Goal: Task Accomplishment & Management: Manage account settings

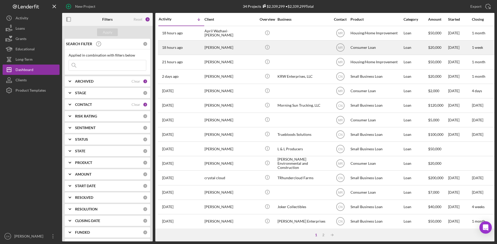
click at [214, 48] on div "[PERSON_NAME]" at bounding box center [230, 48] width 52 height 14
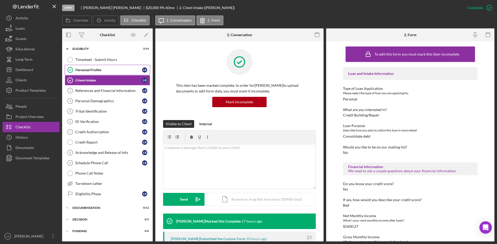
click at [81, 70] on div "Personal Profile" at bounding box center [108, 70] width 67 height 4
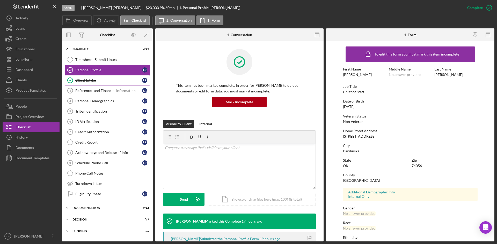
click at [81, 82] on div "Client Intake" at bounding box center [108, 80] width 67 height 4
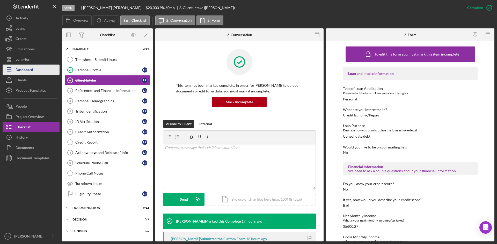
click at [19, 72] on div "Dashboard" at bounding box center [25, 71] width 18 height 12
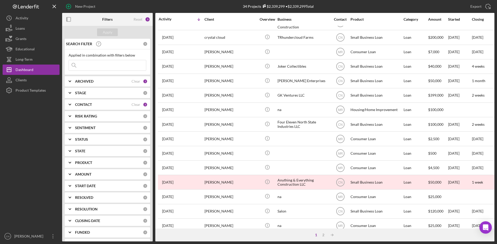
scroll to position [166, 0]
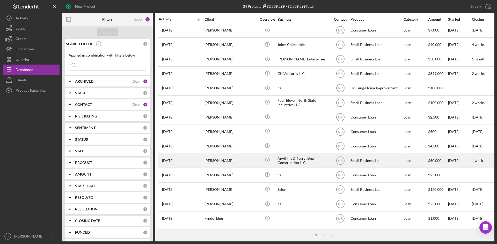
click at [217, 158] on div "[PERSON_NAME]" at bounding box center [230, 161] width 52 height 14
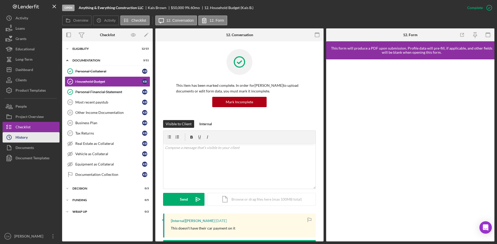
click at [14, 140] on icon "Icon/History" at bounding box center [9, 137] width 13 height 13
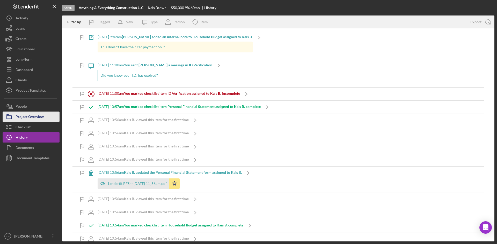
click at [16, 119] on div "Project Overview" at bounding box center [30, 118] width 28 height 12
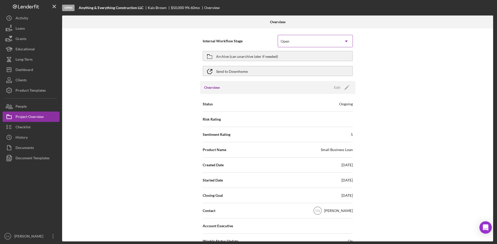
click at [299, 42] on div "Open" at bounding box center [309, 41] width 62 height 12
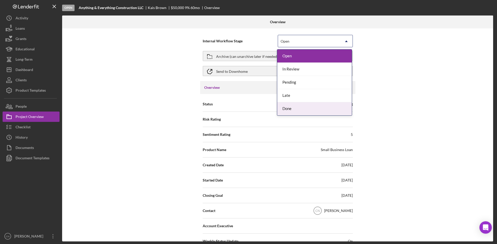
click at [293, 106] on div "Done" at bounding box center [314, 108] width 75 height 13
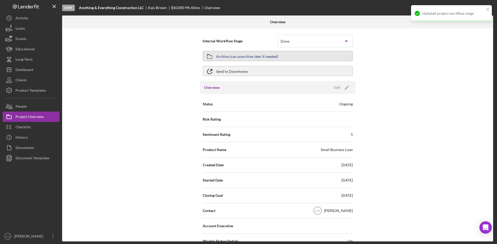
click at [286, 54] on button "Archive (can unarchive later if needed)" at bounding box center [278, 56] width 150 height 10
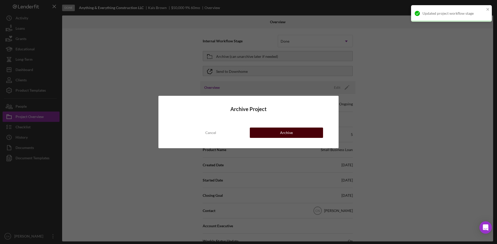
click at [284, 134] on div "Archive" at bounding box center [286, 133] width 13 height 10
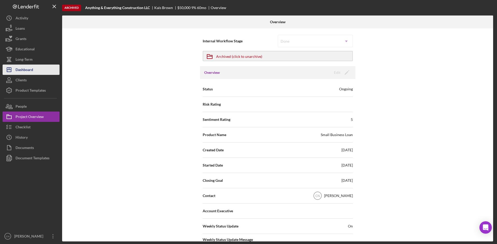
click at [26, 69] on div "Dashboard" at bounding box center [25, 71] width 18 height 12
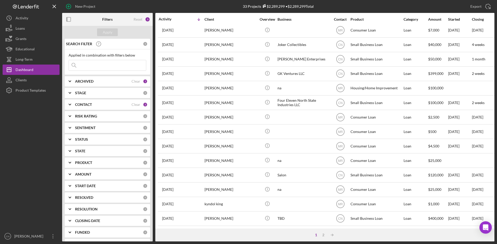
scroll to position [166, 0]
click at [323, 237] on div "2" at bounding box center [322, 235] width 7 height 4
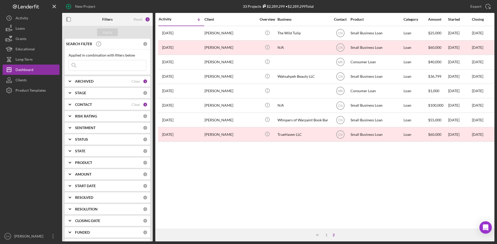
scroll to position [0, 0]
click at [326, 235] on div "1" at bounding box center [326, 235] width 7 height 4
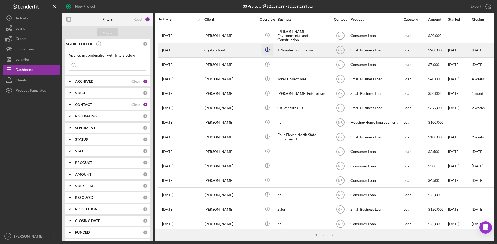
scroll to position [129, 0]
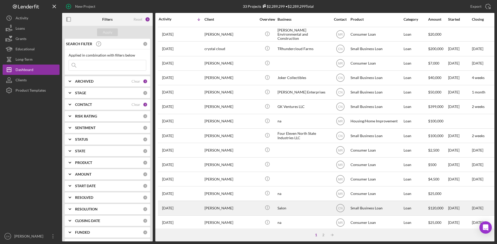
click at [215, 209] on div "[PERSON_NAME]" at bounding box center [230, 209] width 52 height 14
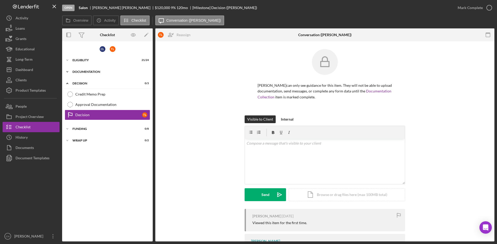
click at [82, 71] on div "Documentation" at bounding box center [109, 71] width 74 height 3
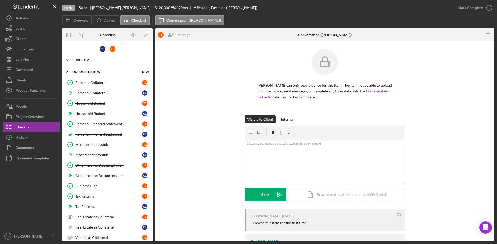
click at [82, 61] on div "Eligiblity" at bounding box center [109, 60] width 74 height 3
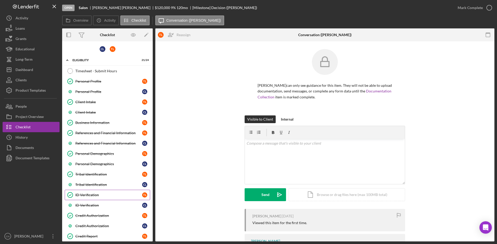
click at [83, 193] on link "ID Verification ID Verification T L" at bounding box center [107, 195] width 85 height 10
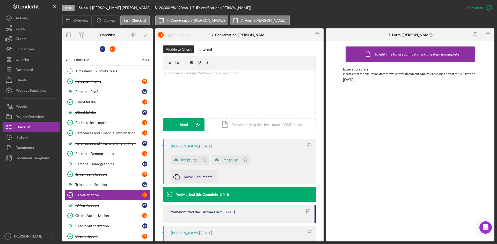
scroll to position [78, 0]
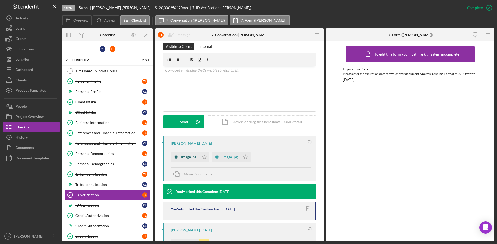
click at [189, 156] on div "image.jpg" at bounding box center [188, 157] width 15 height 4
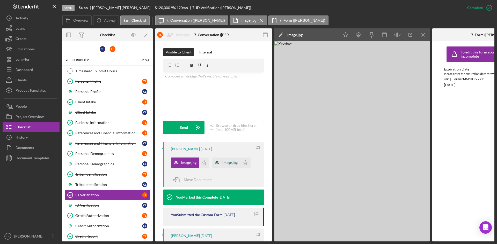
click at [226, 165] on div "image.jpg" at bounding box center [229, 163] width 15 height 4
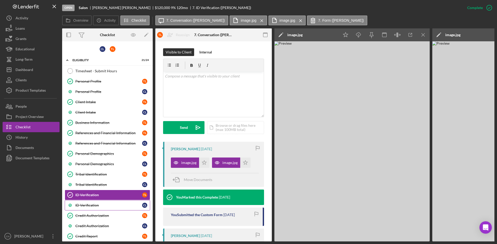
click at [87, 204] on div "ID Verification" at bounding box center [108, 206] width 67 height 4
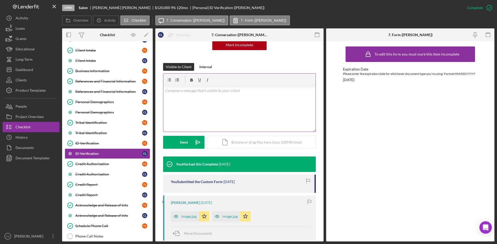
scroll to position [103, 0]
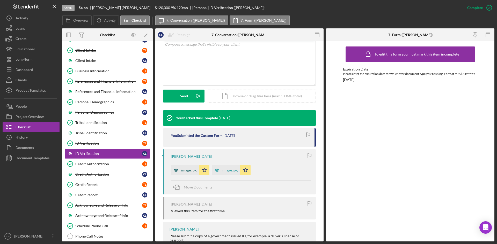
click at [187, 171] on div "image.jpg" at bounding box center [188, 170] width 15 height 4
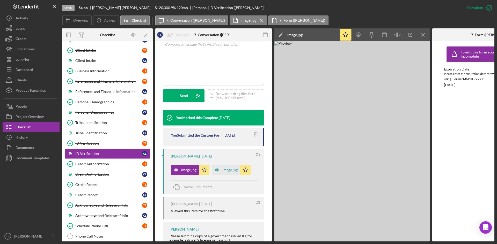
click at [86, 164] on div "Credit Authorization" at bounding box center [108, 164] width 67 height 4
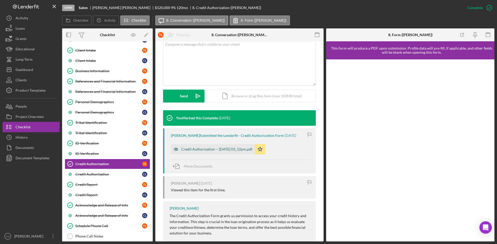
click at [197, 150] on div "Credit Authorization -- 2025-08-04 03_12pm.pdf" at bounding box center [216, 149] width 71 height 4
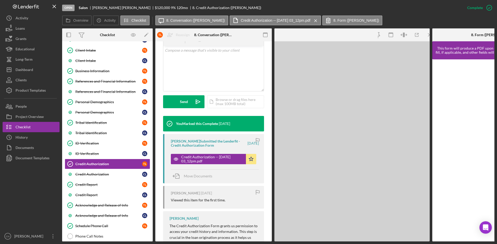
scroll to position [109, 0]
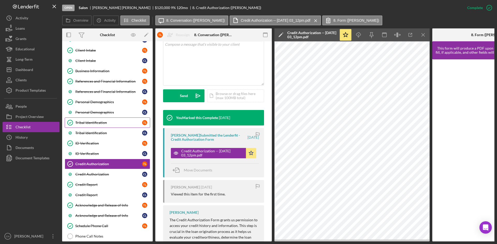
click at [86, 121] on div "Tribal Identification" at bounding box center [108, 123] width 67 height 4
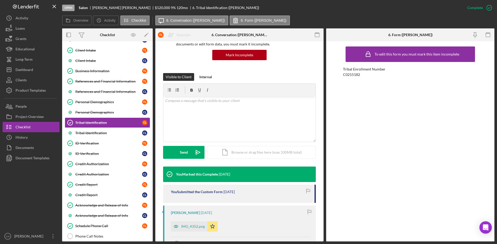
scroll to position [103, 0]
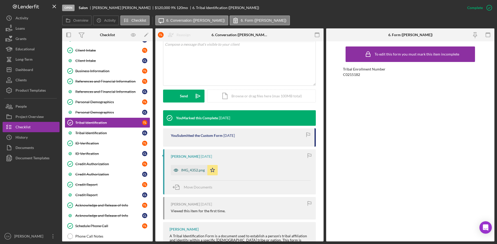
click at [185, 170] on div "IMG_4352.png" at bounding box center [193, 170] width 24 height 4
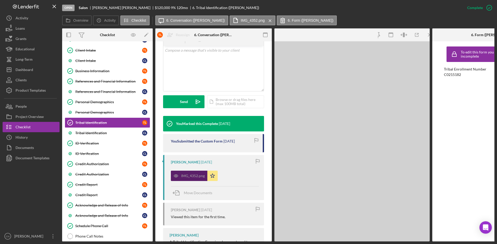
scroll to position [109, 0]
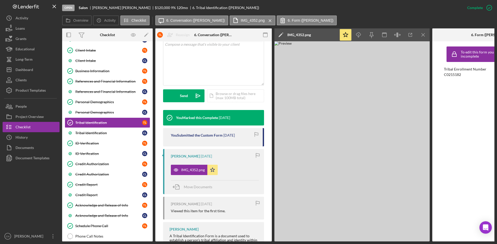
drag, startPoint x: 103, startPoint y: 173, endPoint x: 176, endPoint y: 171, distance: 73.2
click at [103, 173] on div "Credit Authorization" at bounding box center [108, 175] width 67 height 4
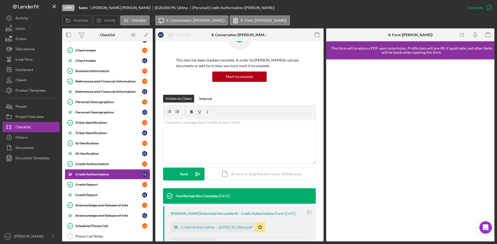
scroll to position [78, 0]
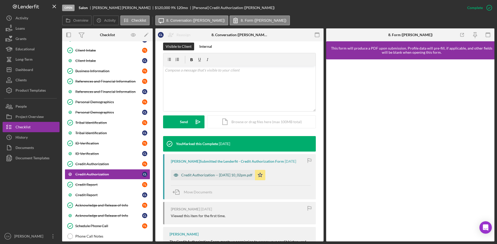
click at [200, 175] on div "Credit Authorization -- 2025-08-13 10_02pm.pdf" at bounding box center [216, 175] width 71 height 4
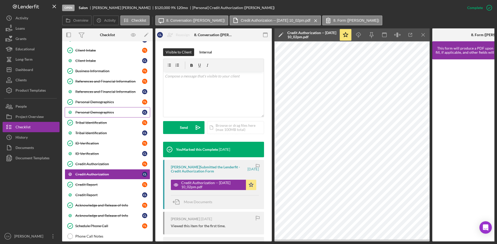
click at [89, 112] on div "Personal Demographics" at bounding box center [108, 112] width 67 height 4
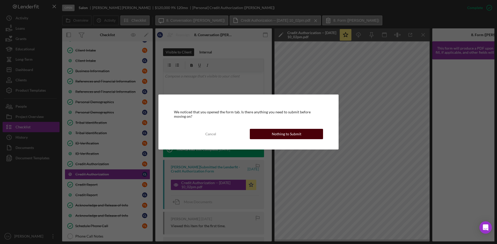
click at [275, 135] on div "Nothing to Submit" at bounding box center [286, 134] width 29 height 10
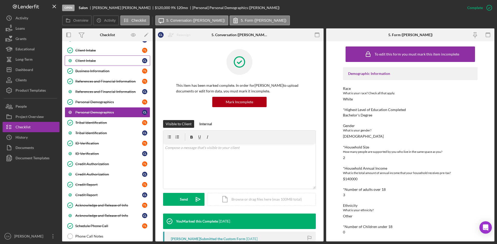
click at [89, 61] on div "Client Intake" at bounding box center [108, 61] width 67 height 4
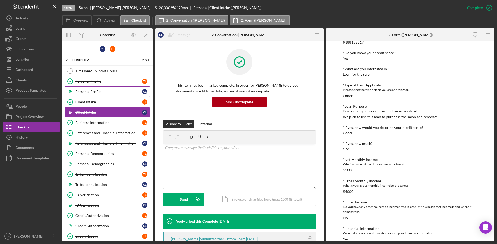
click at [94, 90] on div "Personal Profile" at bounding box center [108, 92] width 67 height 4
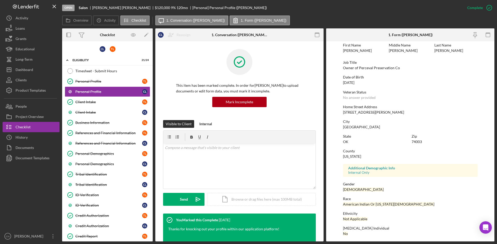
scroll to position [15, 0]
